Goal: Find specific page/section: Find specific page/section

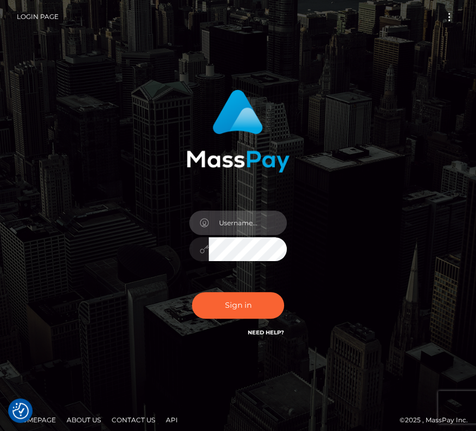
click at [233, 228] on input "text" at bounding box center [248, 222] width 78 height 24
type input "kateo"
click at [226, 228] on input "text" at bounding box center [248, 222] width 78 height 24
type input "kateo"
click at [233, 222] on input "text" at bounding box center [248, 222] width 78 height 24
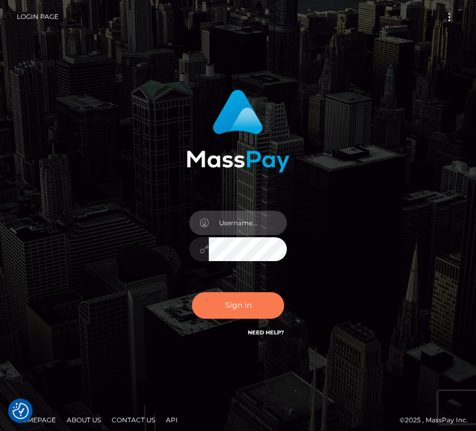
type input "kateo"
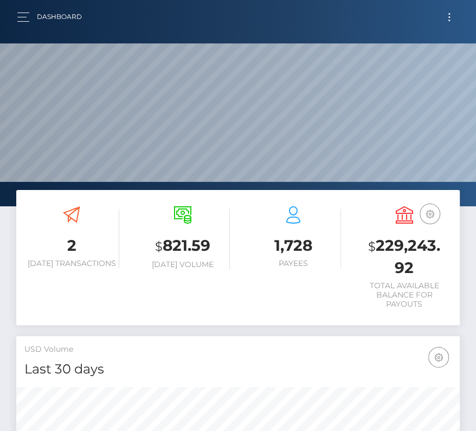
click at [452, 15] on button "Toggle navigation" at bounding box center [449, 17] width 20 height 15
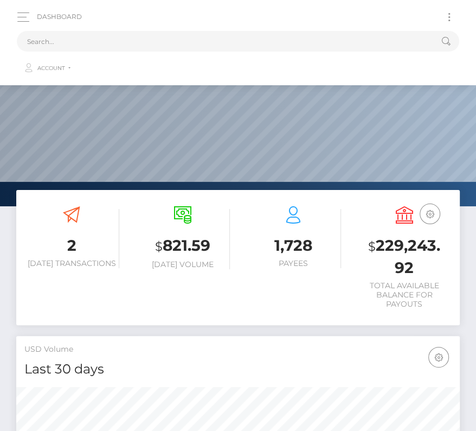
click at [449, 15] on button "Toggle navigation" at bounding box center [449, 17] width 20 height 15
click at [298, 40] on input "text" at bounding box center [224, 41] width 414 height 21
paste input "203863"
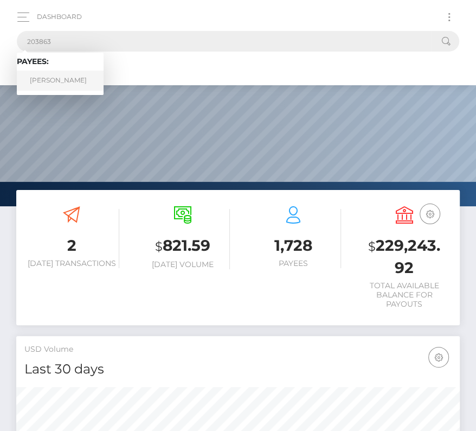
type input "203863"
click at [54, 78] on link "[PERSON_NAME]" at bounding box center [60, 81] width 87 height 20
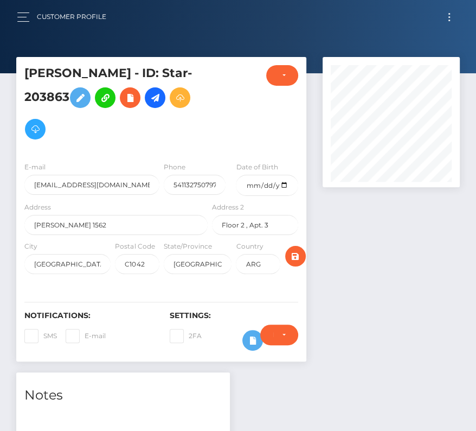
scroll to position [130, 137]
